Goal: Find contact information: Find contact information

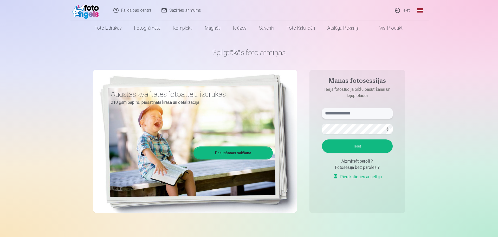
click at [333, 111] on input "text" at bounding box center [357, 113] width 71 height 10
type input "**********"
click at [348, 148] on button "Ieiet" at bounding box center [357, 146] width 71 height 14
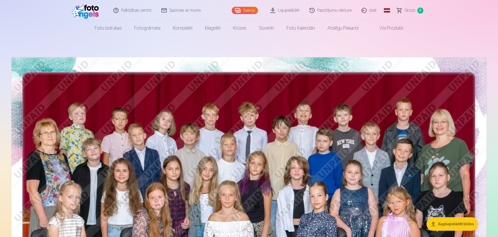
click at [330, 10] on link "Pasūtījumu vēsture" at bounding box center [331, 10] width 52 height 21
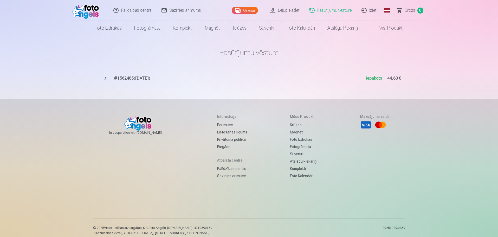
click at [147, 80] on span "# 1562485 ( 23.09.2025 )" at bounding box center [240, 78] width 252 height 6
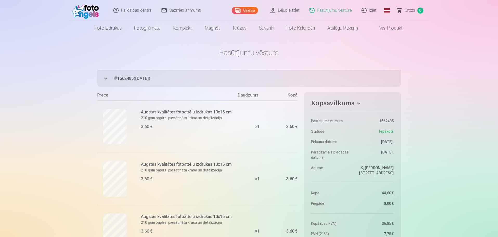
drag, startPoint x: 169, startPoint y: 77, endPoint x: 122, endPoint y: 76, distance: 46.8
click at [122, 76] on span "# 1562485 ( 23.09.2025 )" at bounding box center [257, 78] width 287 height 6
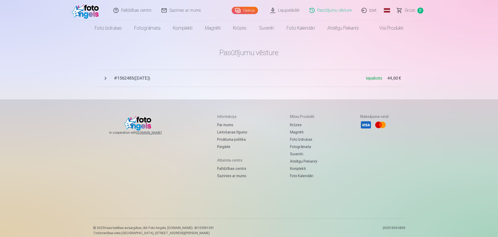
click at [122, 76] on span "# 1562485 ( 23.09.2025 )" at bounding box center [240, 78] width 252 height 6
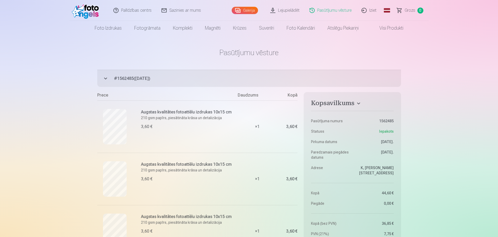
drag, startPoint x: 122, startPoint y: 76, endPoint x: 148, endPoint y: 56, distance: 33.0
click at [148, 56] on h1 "Pasūtījumu vēsture" at bounding box center [249, 52] width 304 height 9
click at [184, 11] on link "Sazinies ar mums" at bounding box center [181, 10] width 49 height 21
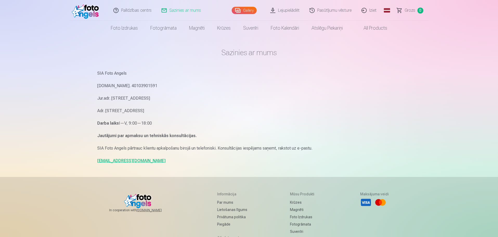
click at [113, 162] on link "info@fotoangels.lv" at bounding box center [131, 160] width 68 height 5
drag, startPoint x: 144, startPoint y: 163, endPoint x: 97, endPoint y: 162, distance: 47.6
click at [97, 162] on div "Sazinies ar mums SIA Foto Angels Reg.Nr. 40103901591 Jur.adr. Rīga, Dzelzavas i…" at bounding box center [249, 160] width 312 height 320
copy link "info@fotoangels.lv"
